Goal: Task Accomplishment & Management: Manage account settings

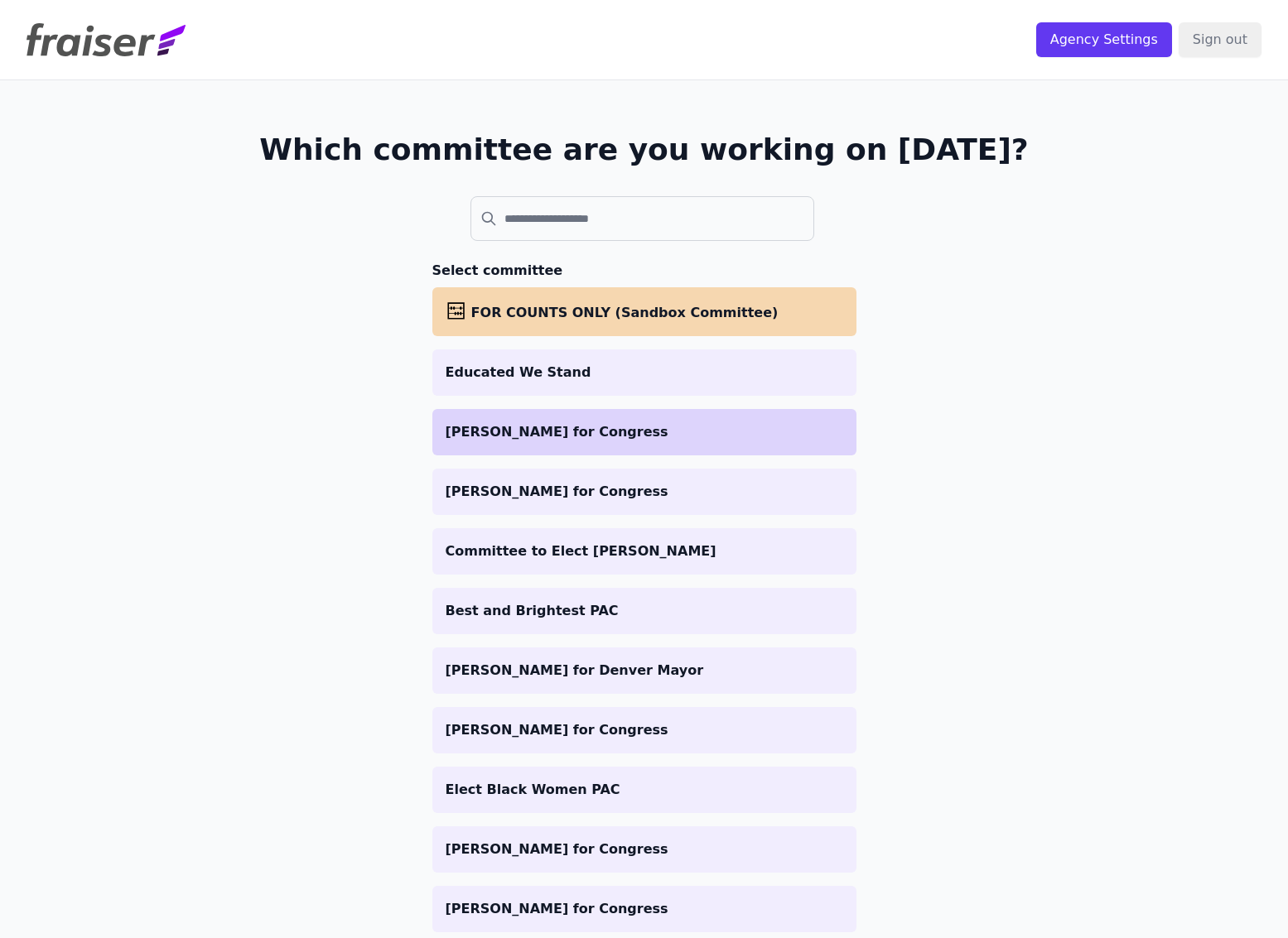
click at [627, 432] on p "[PERSON_NAME] for Congress" at bounding box center [644, 432] width 397 height 20
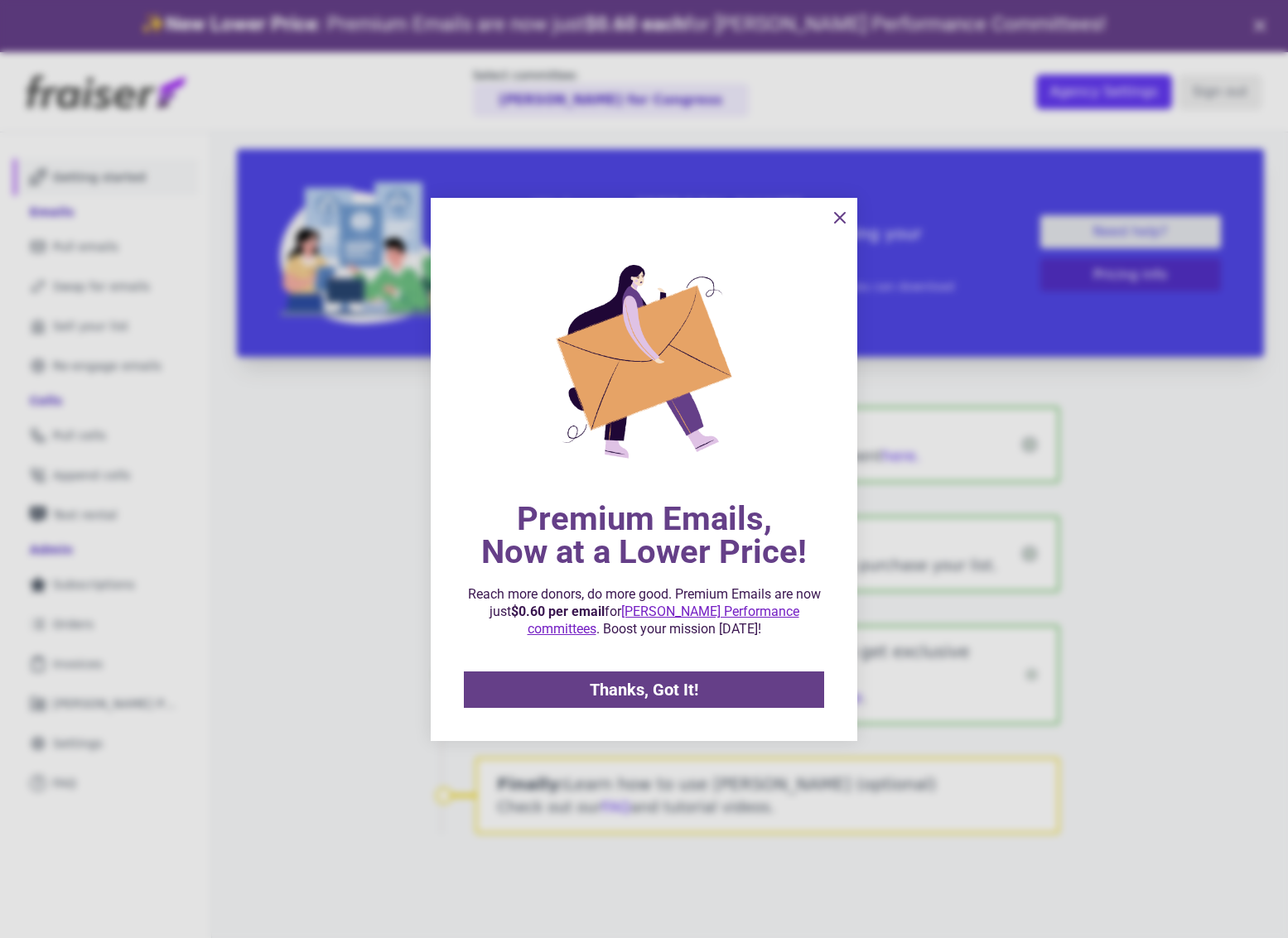
click at [833, 220] on icon "information" at bounding box center [840, 218] width 20 height 20
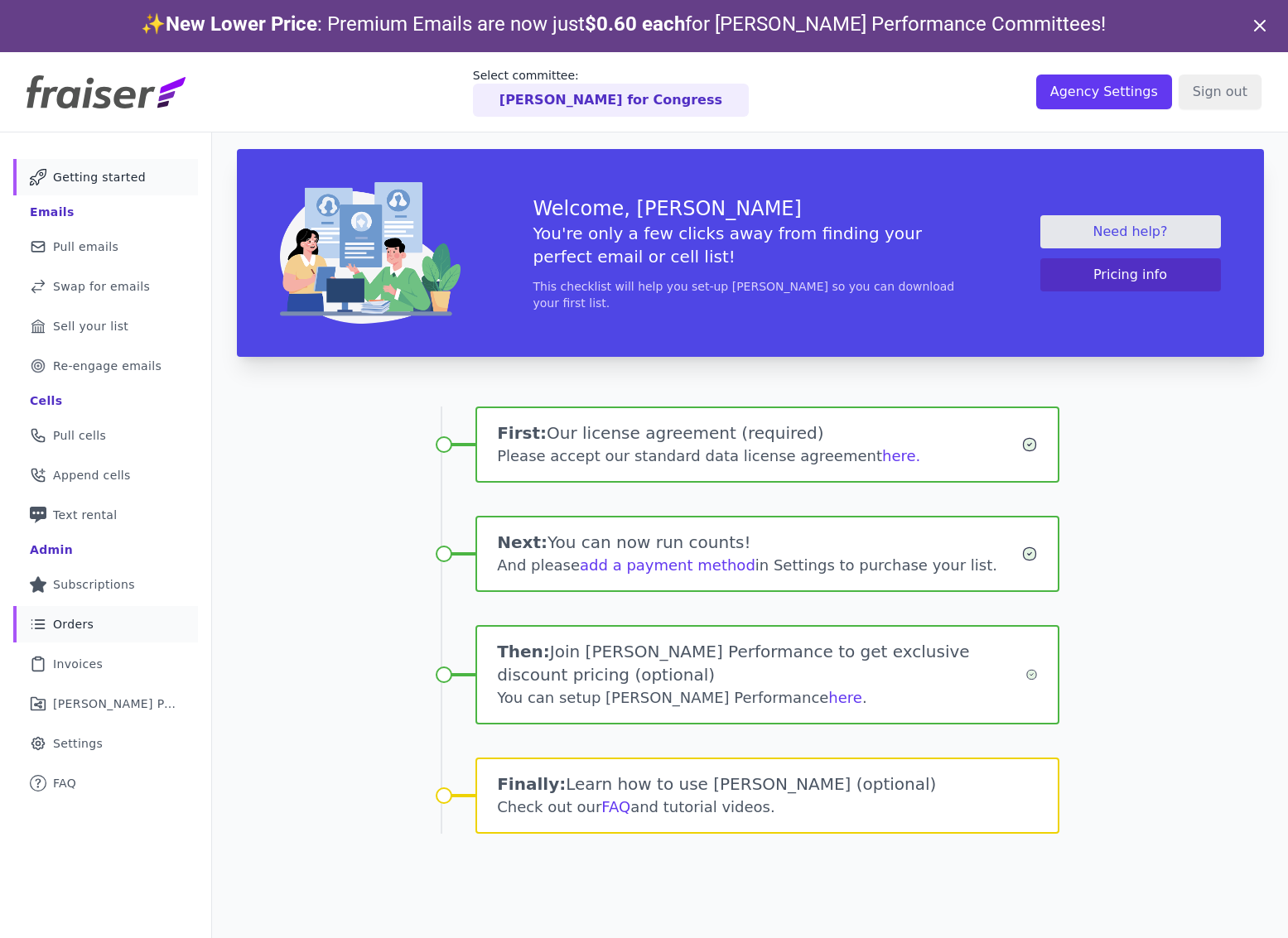
click at [72, 630] on span "Orders" at bounding box center [74, 624] width 40 height 17
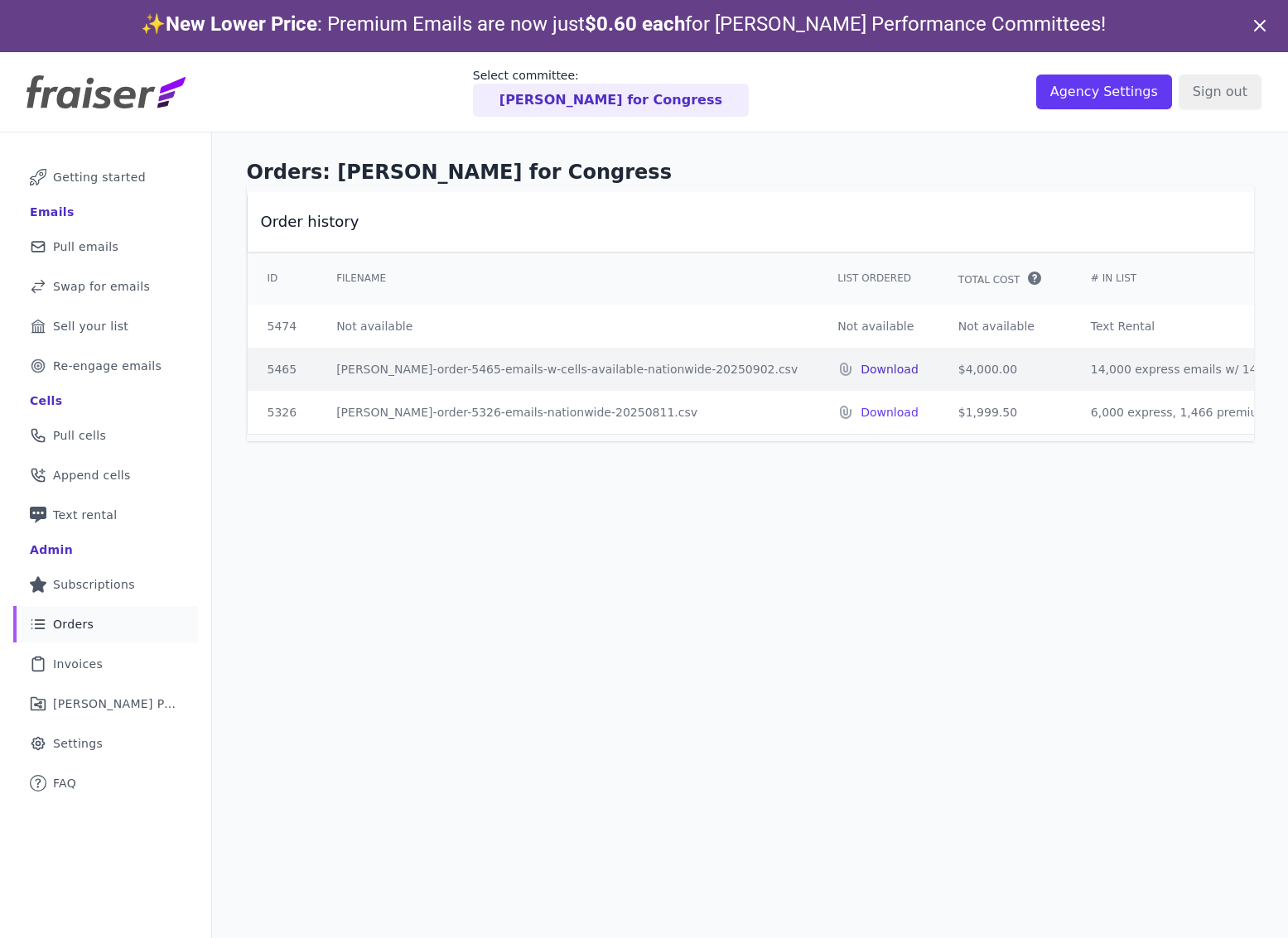
click at [860, 366] on p "Download" at bounding box center [889, 369] width 58 height 17
